Goal: Information Seeking & Learning: Learn about a topic

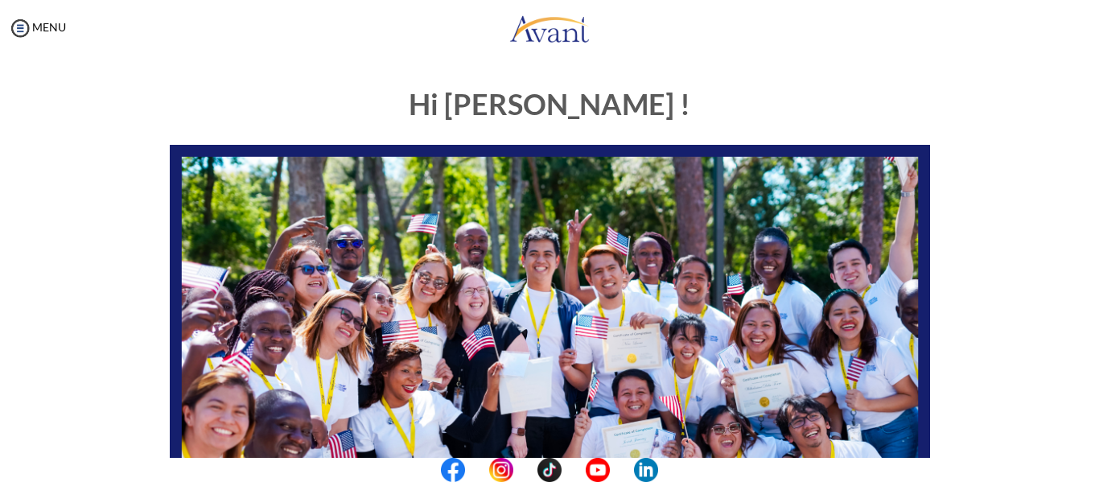
scroll to position [412, 0]
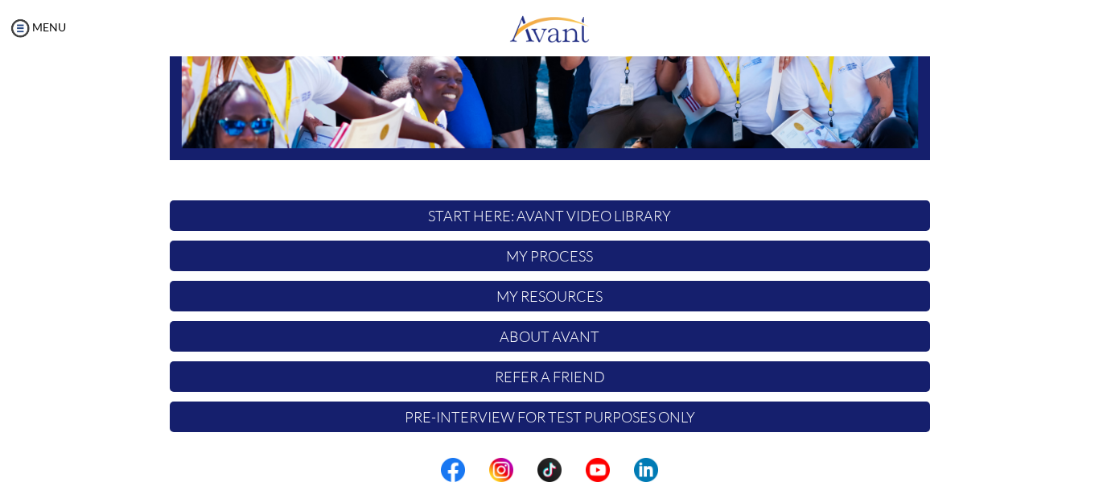
click at [547, 263] on p "My Process" at bounding box center [550, 256] width 760 height 31
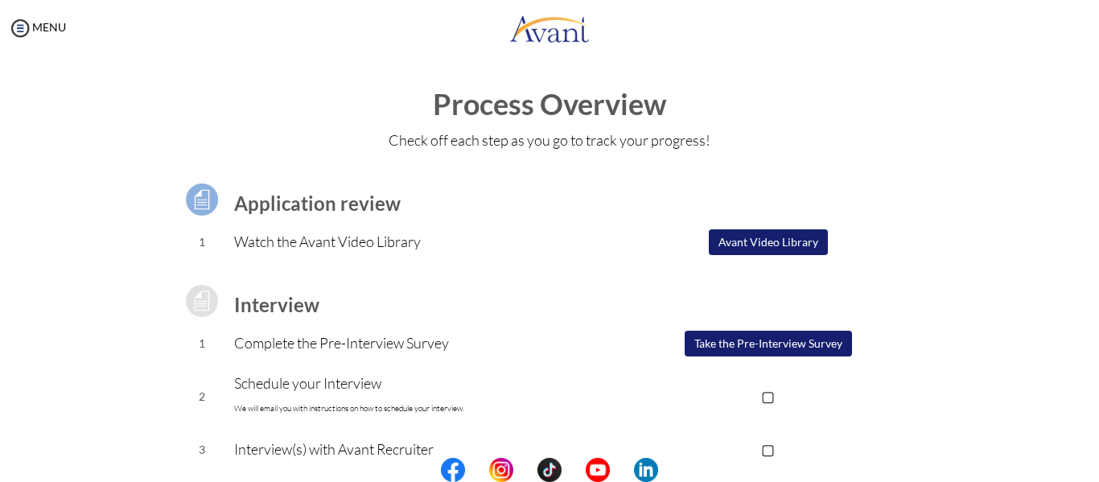
click at [768, 346] on button "Take the Pre-Interview Survey" at bounding box center [768, 344] width 167 height 26
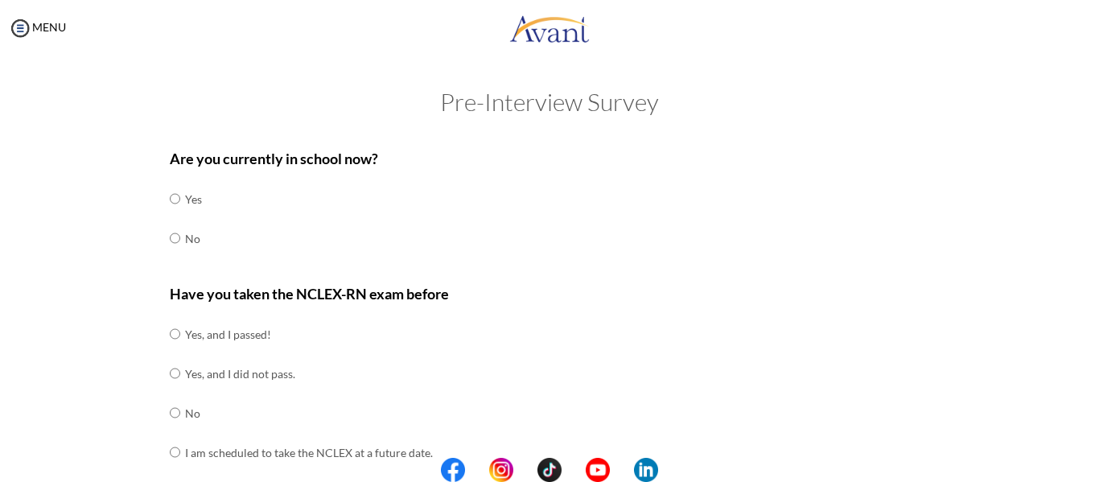
click at [1081, 458] on center at bounding box center [549, 470] width 1099 height 24
click at [1090, 458] on center at bounding box center [549, 470] width 1099 height 24
drag, startPoint x: 1090, startPoint y: 458, endPoint x: 1097, endPoint y: 452, distance: 8.6
click at [1097, 452] on body "Maintenance break. Please come back in 2 hours. MENU My Status What is the next…" at bounding box center [549, 241] width 1099 height 482
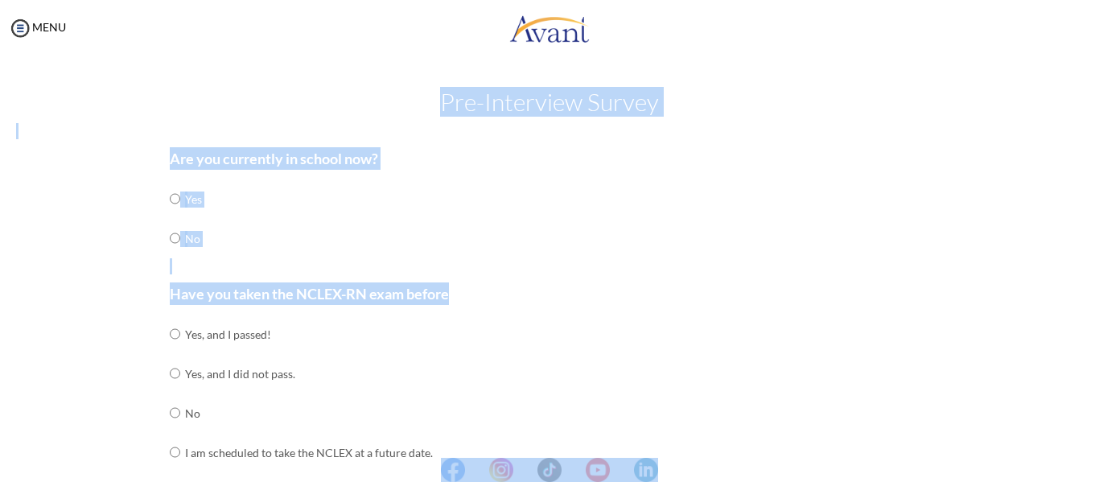
scroll to position [422, 0]
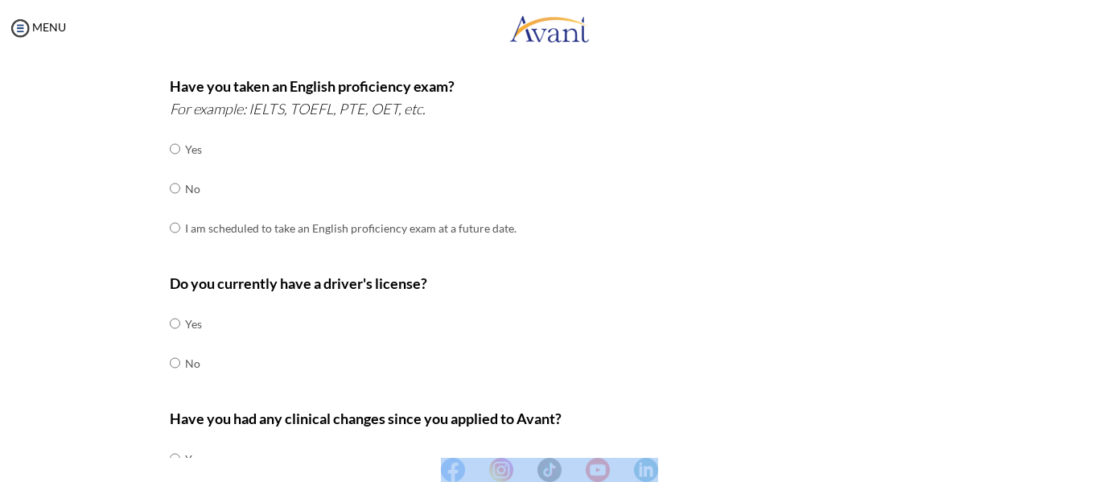
click at [1092, 471] on center at bounding box center [549, 470] width 1099 height 24
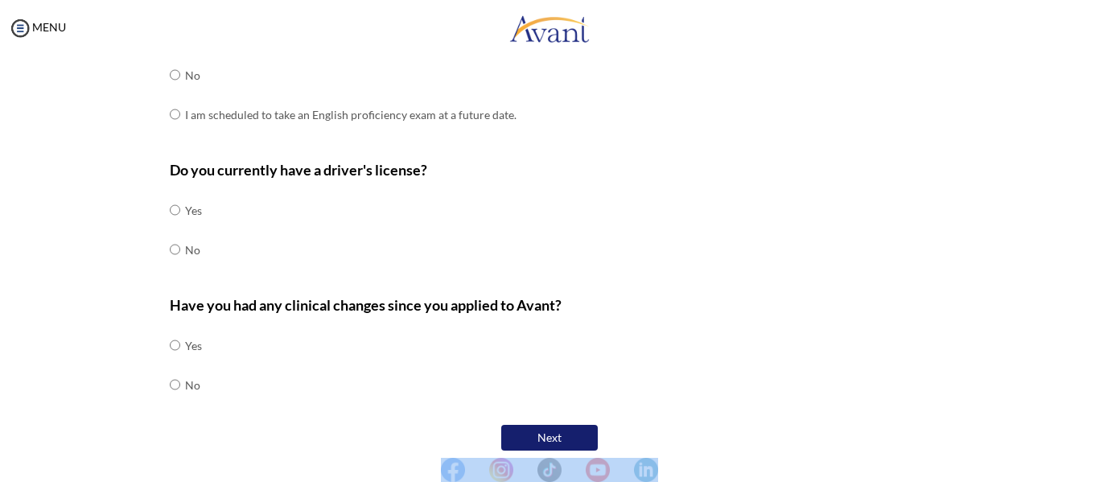
scroll to position [548, 0]
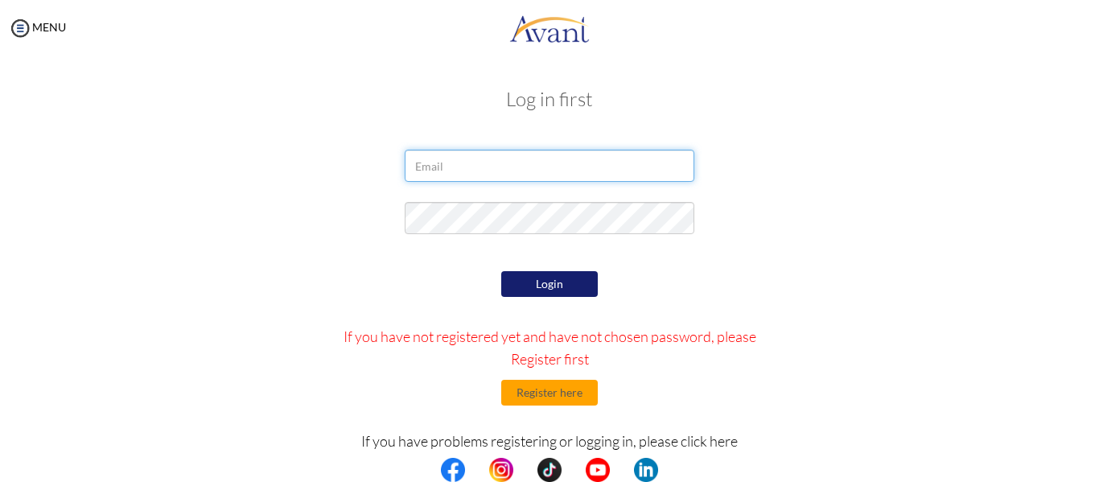
type input "[EMAIL_ADDRESS][DOMAIN_NAME]"
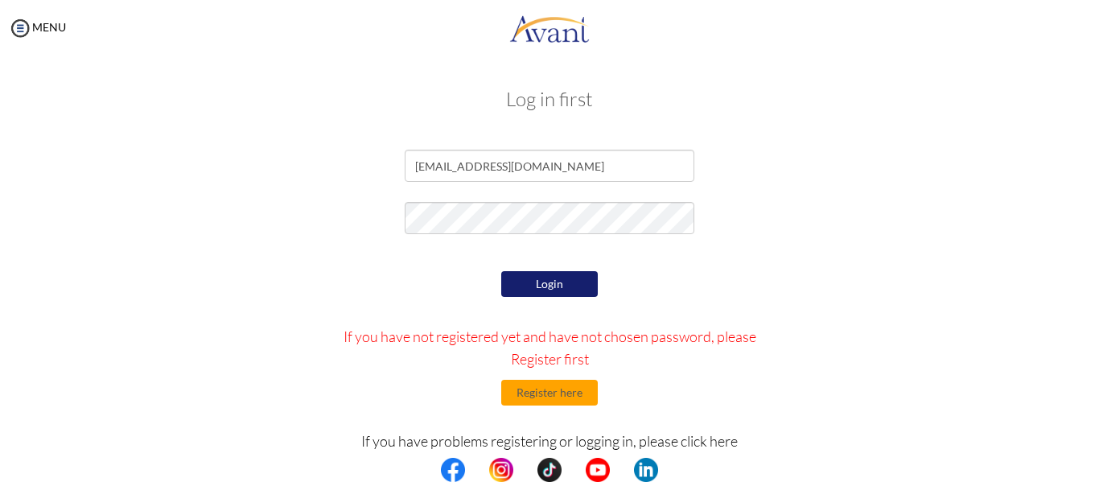
click at [550, 286] on button "Login" at bounding box center [549, 284] width 97 height 26
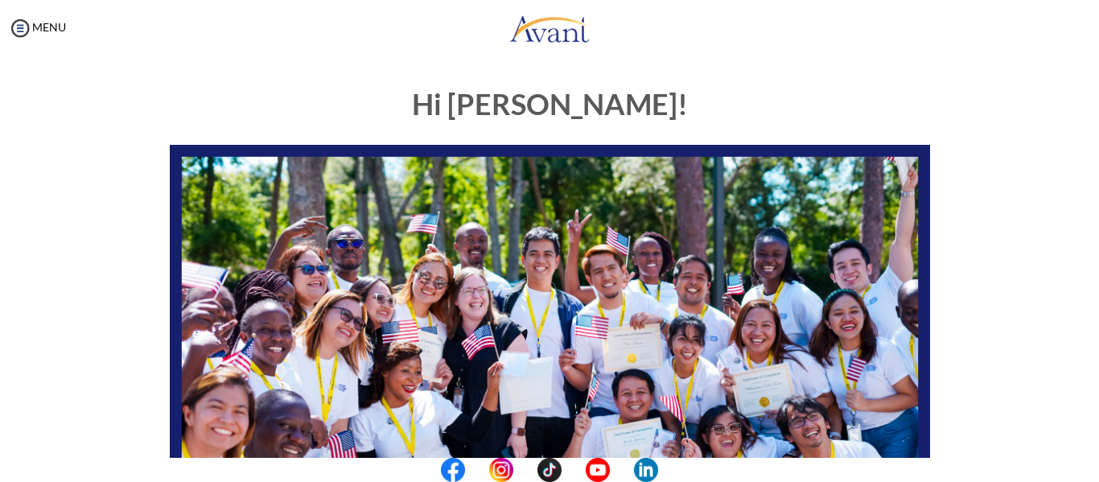
click at [1082, 384] on div "My Status What is the next step? We would like you to watch the introductory vi…" at bounding box center [549, 297] width 1099 height 482
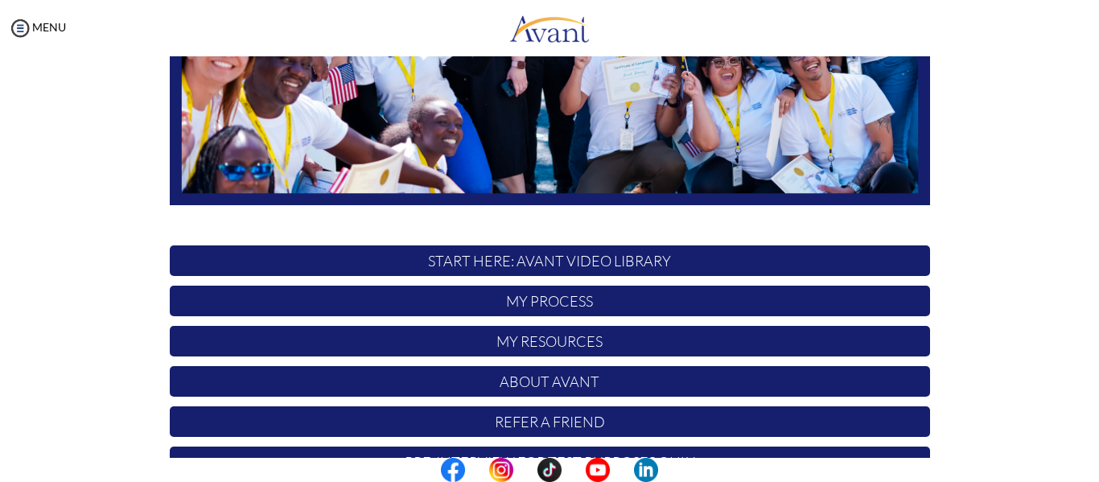
scroll to position [412, 0]
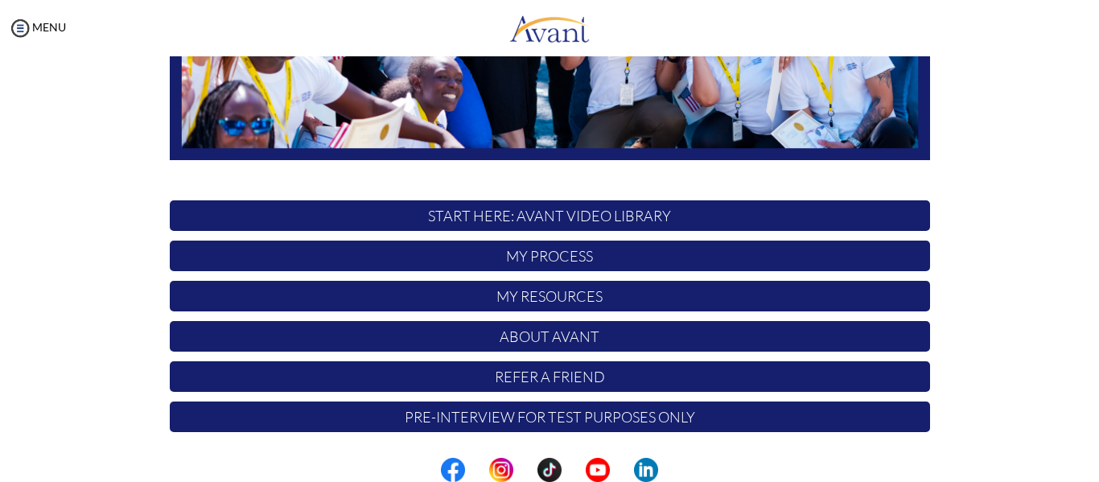
click at [554, 259] on p "My Process" at bounding box center [550, 256] width 760 height 31
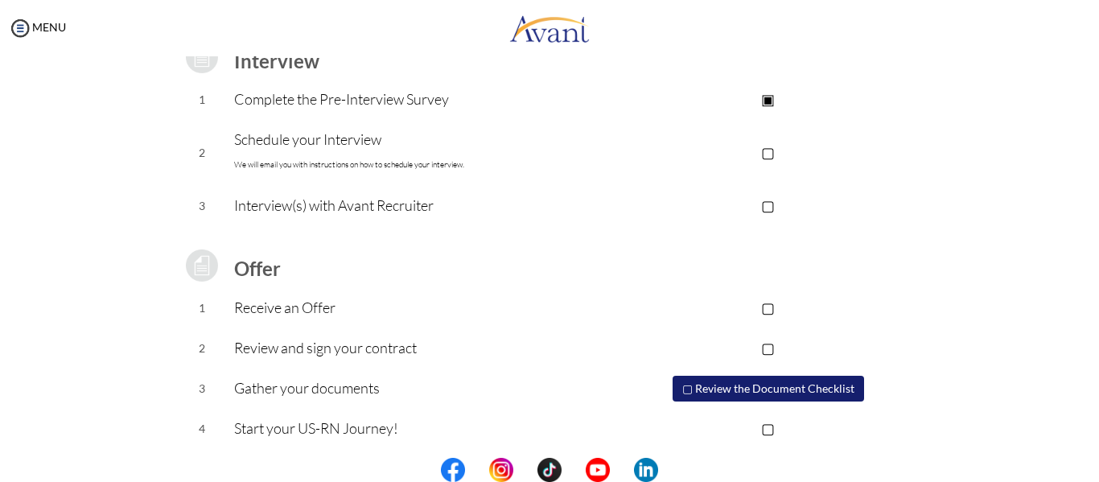
scroll to position [250, 0]
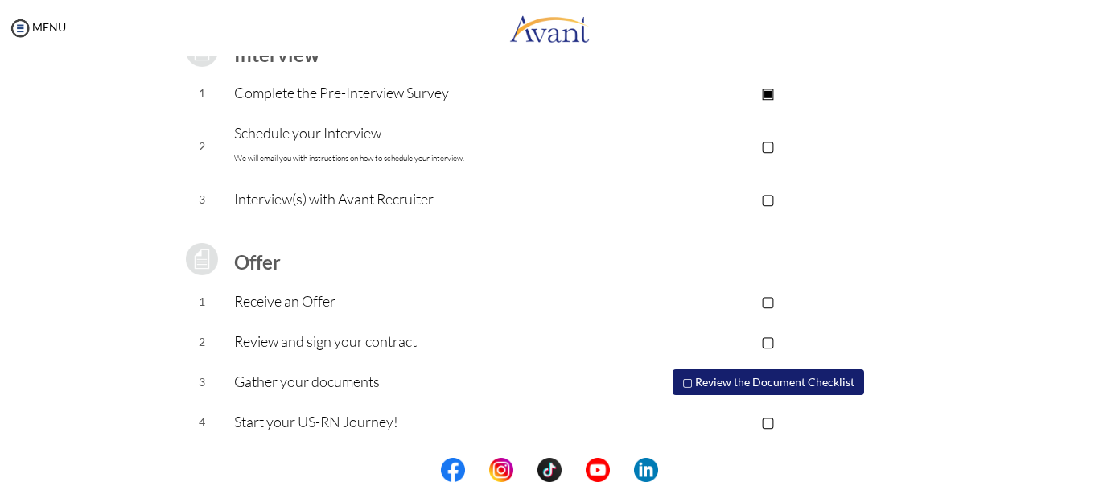
click at [1092, 468] on center at bounding box center [549, 470] width 1099 height 24
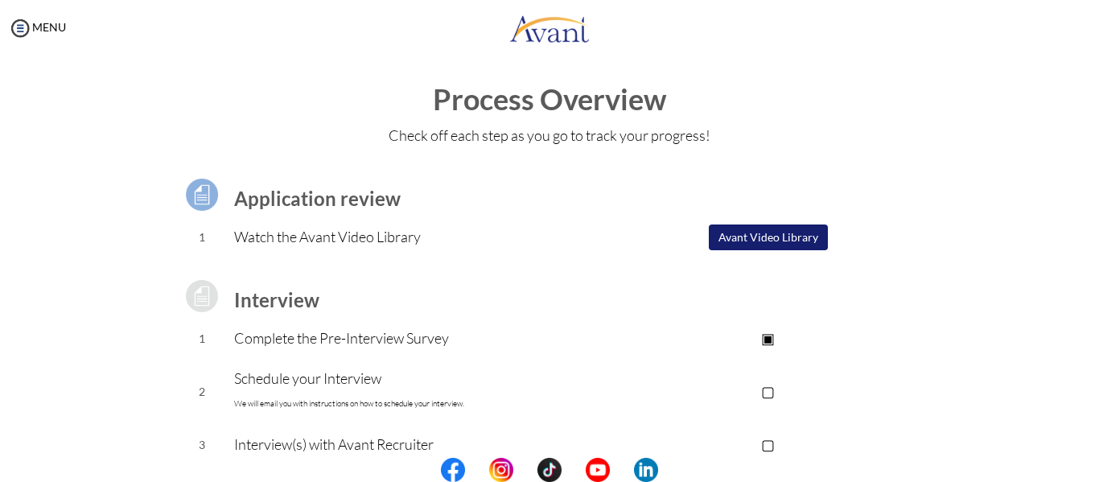
scroll to position [0, 0]
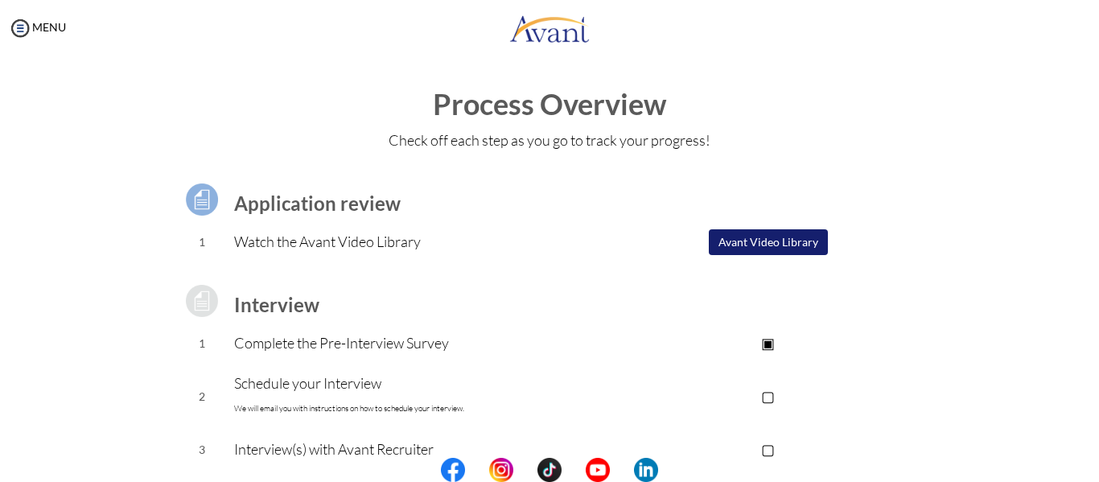
click at [768, 245] on button "Avant Video Library" at bounding box center [768, 242] width 119 height 26
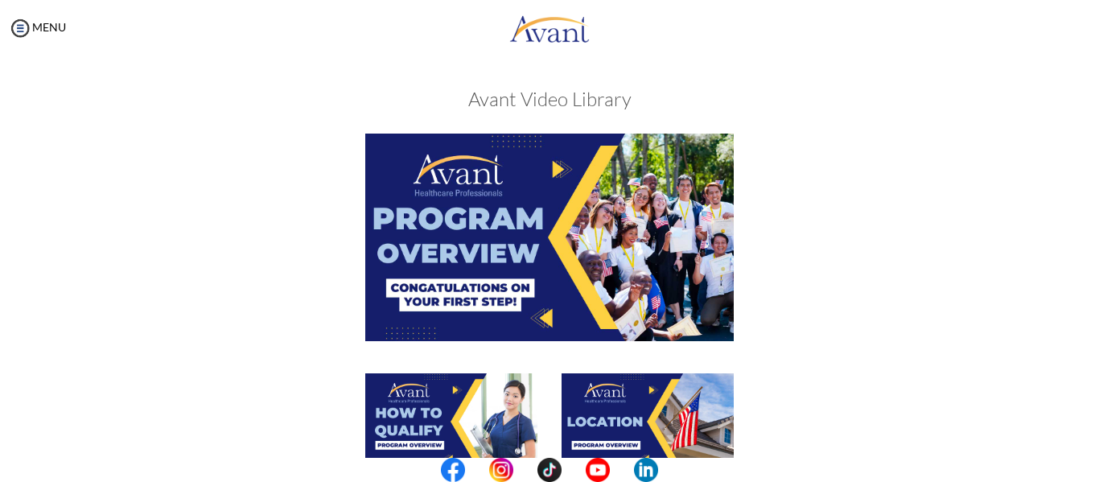
click at [640, 265] on img at bounding box center [549, 237] width 369 height 207
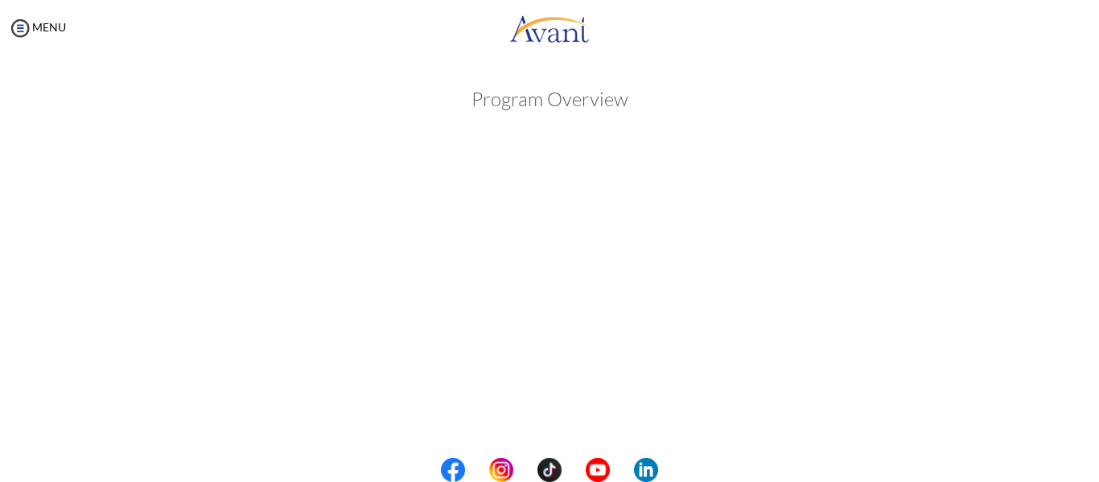
scroll to position [310, 0]
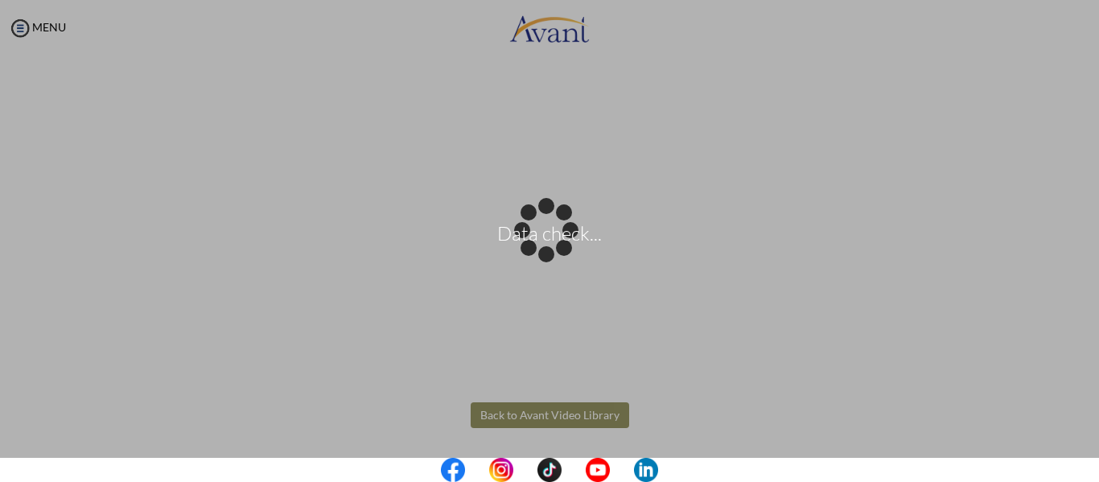
click at [618, 414] on body "Data check... Maintenance break. Please come back in 2 hours. MENU My Status Wh…" at bounding box center [549, 241] width 1099 height 482
drag, startPoint x: 512, startPoint y: 395, endPoint x: 505, endPoint y: 408, distance: 14.8
click at [505, 408] on body "Data check... Maintenance break. Please come back in 2 hours. MENU My Status Wh…" at bounding box center [549, 241] width 1099 height 482
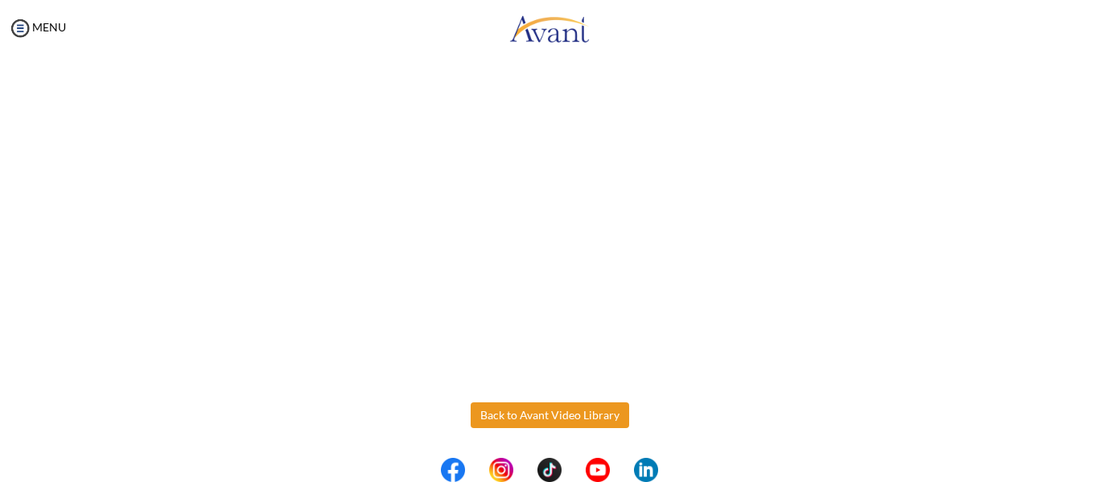
click at [505, 408] on button "Back to Avant Video Library" at bounding box center [550, 415] width 159 height 26
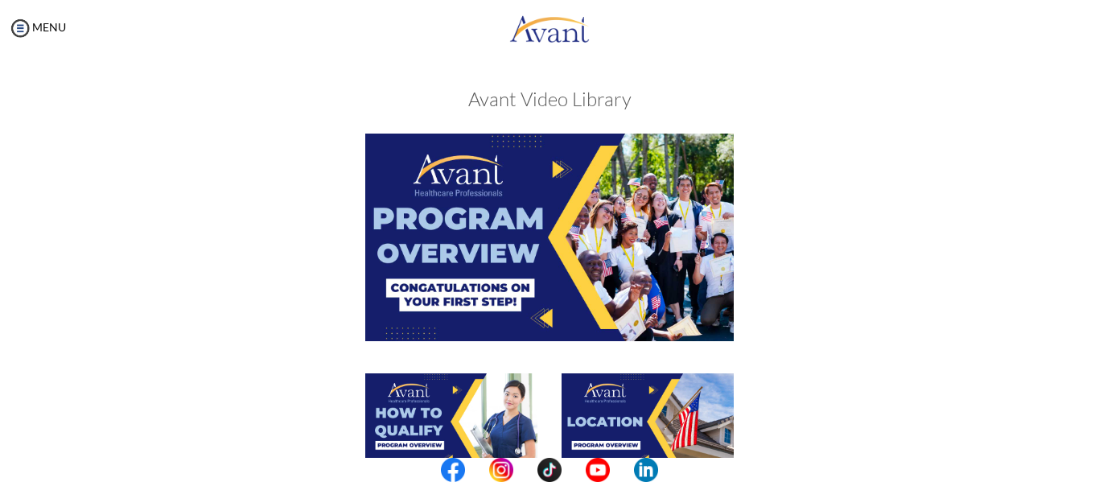
click at [682, 416] on img at bounding box center [648, 421] width 172 height 97
